Goal: Task Accomplishment & Management: Complete application form

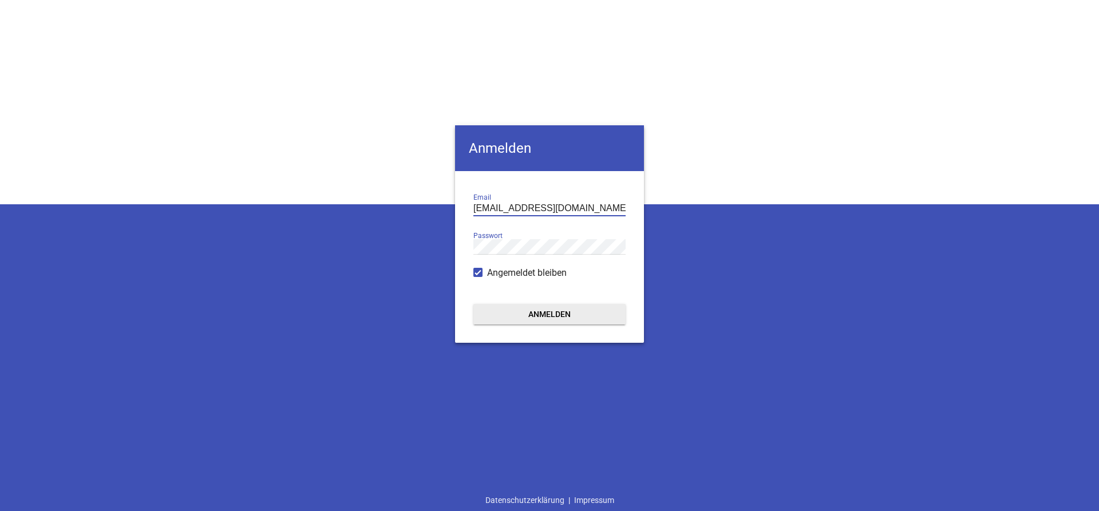
drag, startPoint x: 604, startPoint y: 209, endPoint x: 463, endPoint y: 198, distance: 141.9
click at [474, 201] on input "[EMAIL_ADDRESS][DOMAIN_NAME]" at bounding box center [550, 208] width 152 height 15
click at [740, 312] on div "Anmelden [EMAIL_ADDRESS][DOMAIN_NAME] Email Passwort Angemeldet bleiben Anmelde…" at bounding box center [549, 255] width 1099 height 511
drag, startPoint x: 605, startPoint y: 209, endPoint x: 462, endPoint y: 209, distance: 143.2
click at [474, 209] on input "[EMAIL_ADDRESS][DOMAIN_NAME]" at bounding box center [550, 208] width 152 height 15
